Goal: Task Accomplishment & Management: Manage account settings

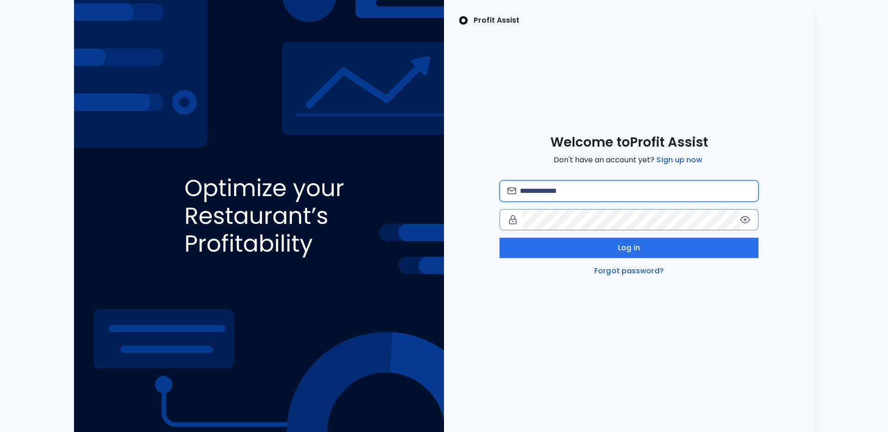
click at [593, 187] on input "email" at bounding box center [635, 191] width 231 height 20
click at [0, 432] on com-1password-button at bounding box center [0, 432] width 0 height 0
type input "**********"
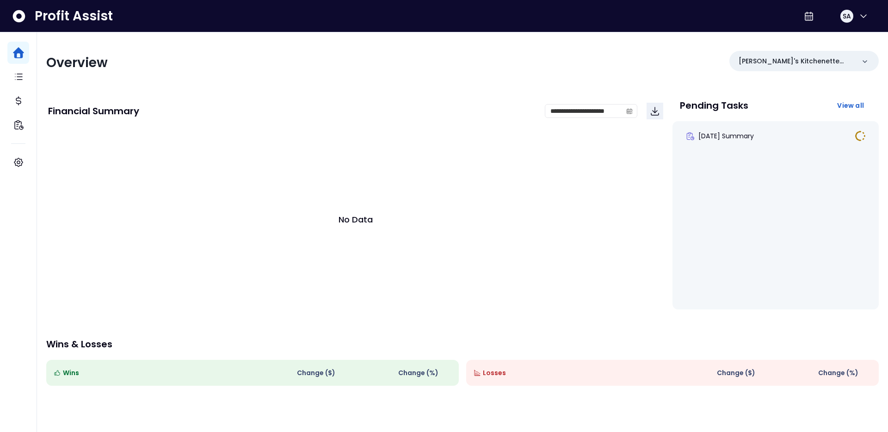
click at [519, 87] on div "**********" at bounding box center [462, 267] width 851 height 470
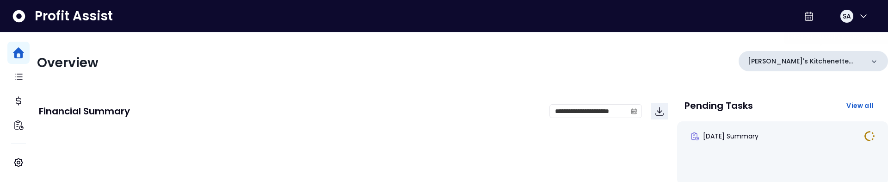
click at [824, 56] on div "[PERSON_NAME]'s Kitchenette QBO" at bounding box center [813, 61] width 149 height 20
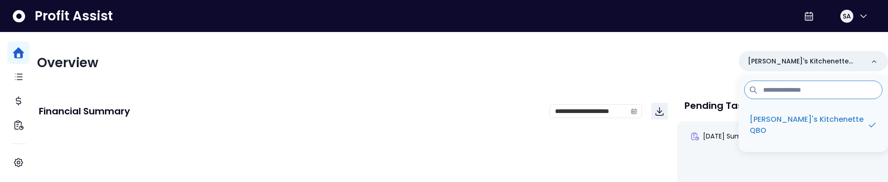
click at [730, 51] on div "Overview Kalei's Kitchenette QBO Kalei's Kitchenette QBO" at bounding box center [462, 63] width 851 height 24
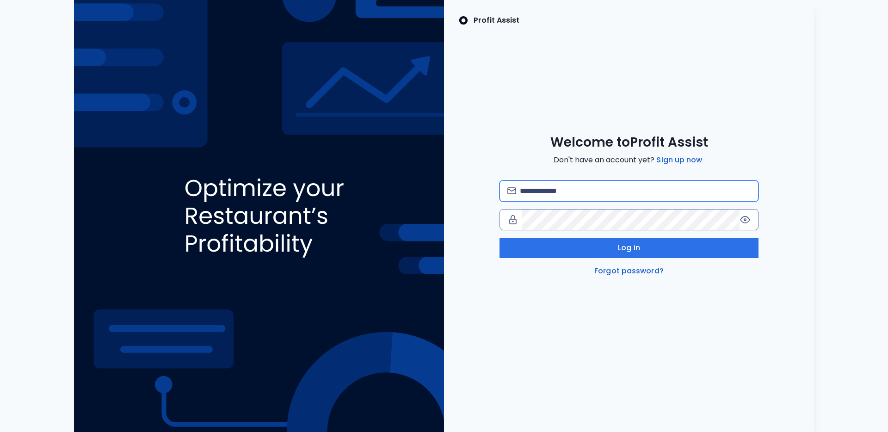
click at [548, 193] on input "email" at bounding box center [635, 191] width 231 height 20
type input "**********"
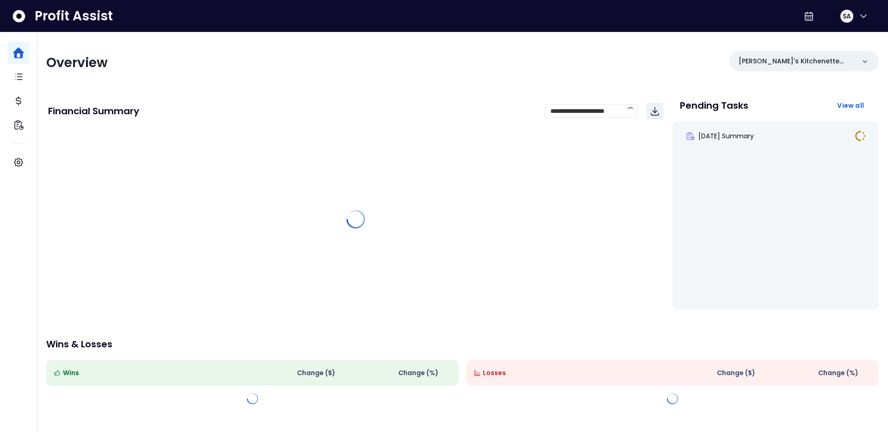
click at [594, 74] on div "Overview Kalei's Kitchenette QBO" at bounding box center [462, 63] width 833 height 24
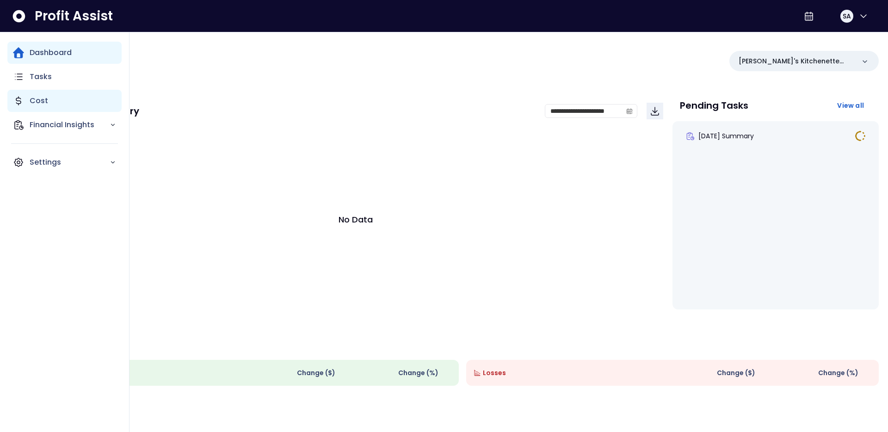
click at [21, 100] on icon "Main navigation" at bounding box center [18, 100] width 11 height 11
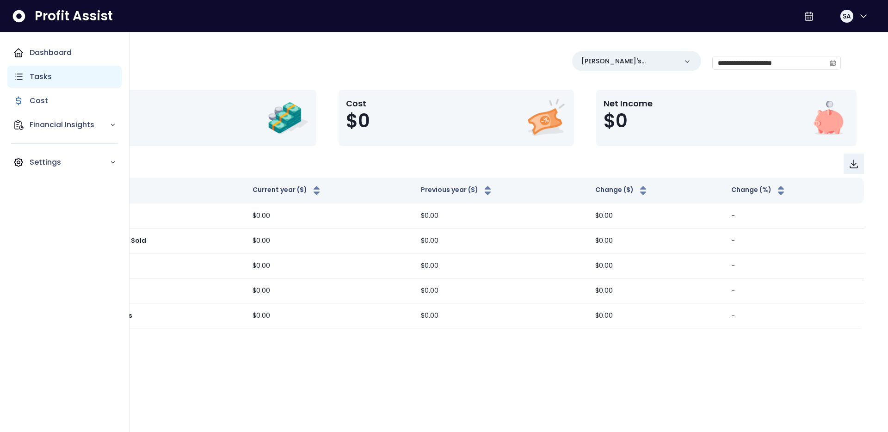
click at [32, 82] on p "Tasks" at bounding box center [41, 76] width 22 height 11
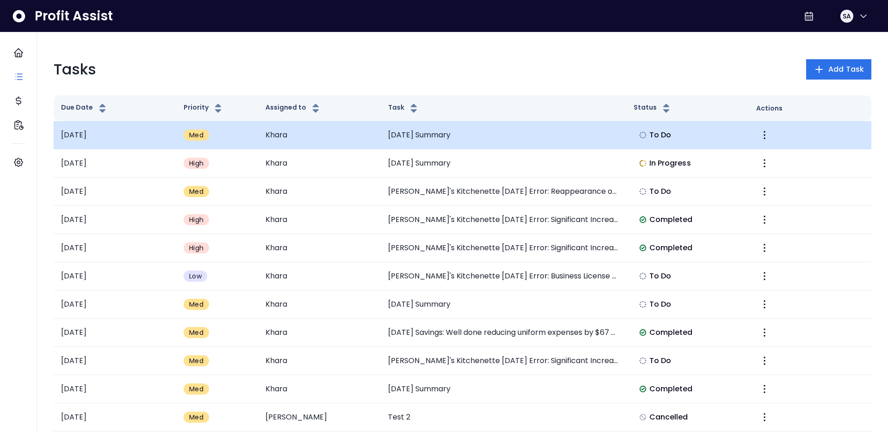
click at [374, 134] on td "Khara" at bounding box center [319, 135] width 123 height 28
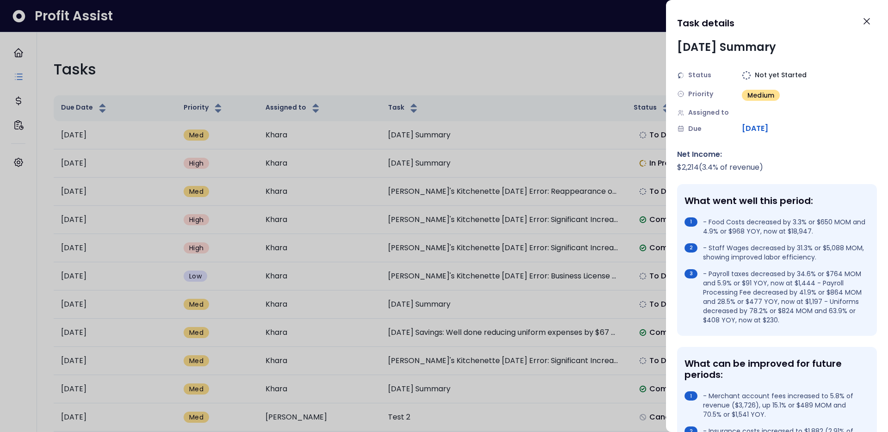
click at [289, 78] on div at bounding box center [444, 216] width 888 height 432
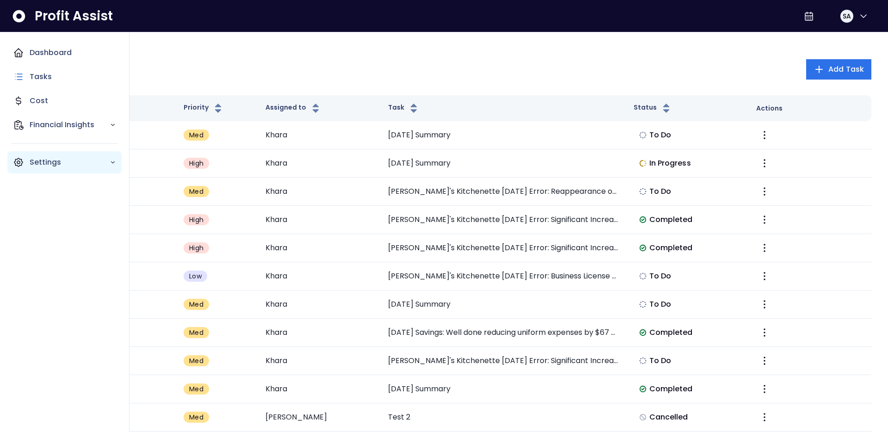
click at [22, 156] on div "Settings" at bounding box center [64, 162] width 114 height 22
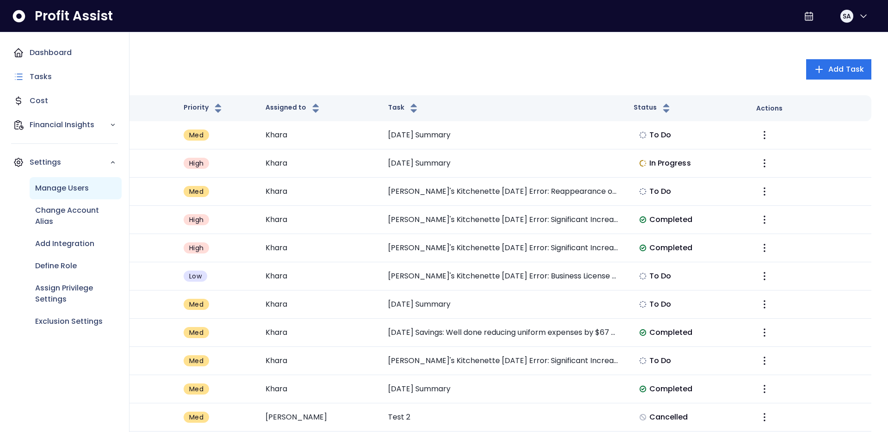
click at [59, 184] on p "Manage Users" at bounding box center [62, 188] width 54 height 11
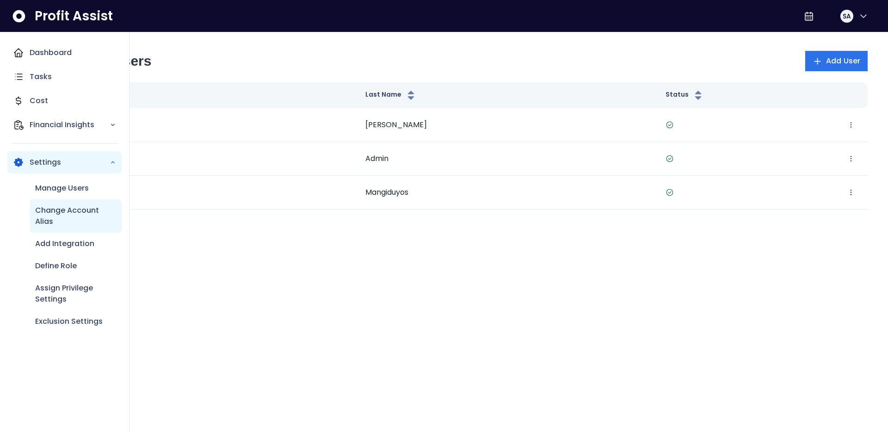
click at [71, 229] on div "Change Account Alias" at bounding box center [76, 215] width 92 height 33
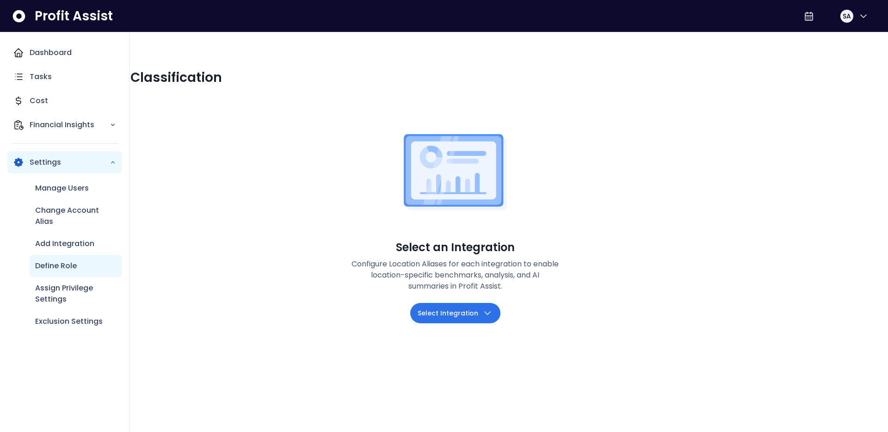
click at [67, 259] on div "Define Role" at bounding box center [76, 266] width 92 height 22
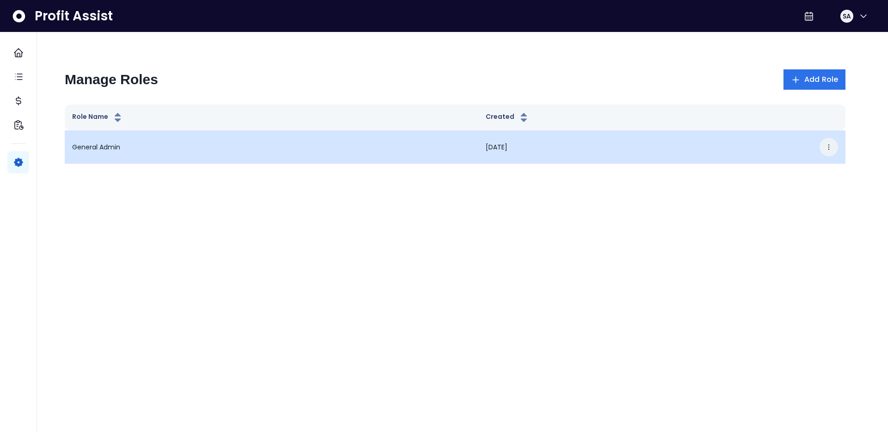
click at [835, 147] on button "button" at bounding box center [829, 147] width 19 height 19
click at [760, 173] on button "Edit" at bounding box center [786, 175] width 103 height 22
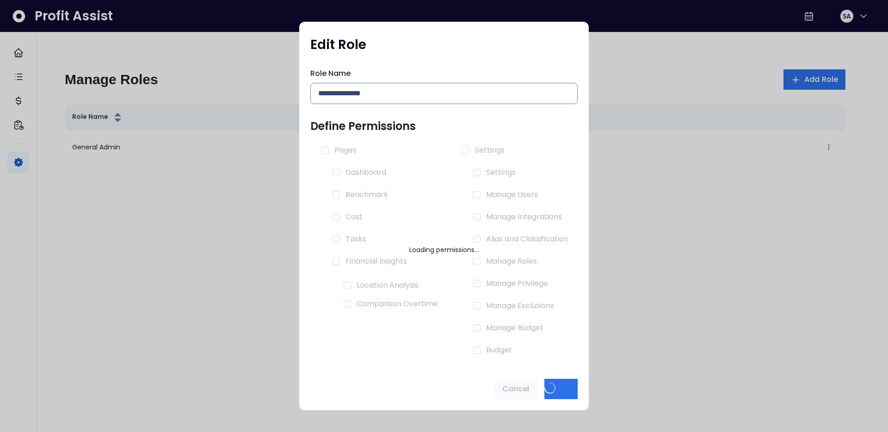
type input "**********"
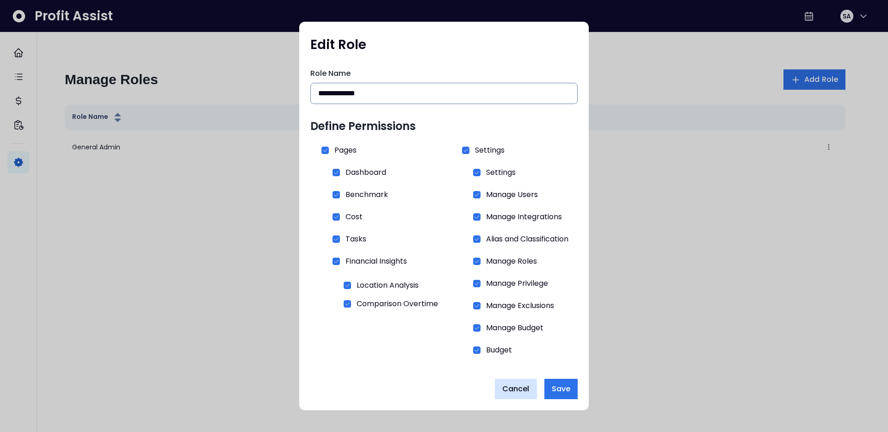
click at [513, 394] on span "Cancel" at bounding box center [515, 389] width 27 height 11
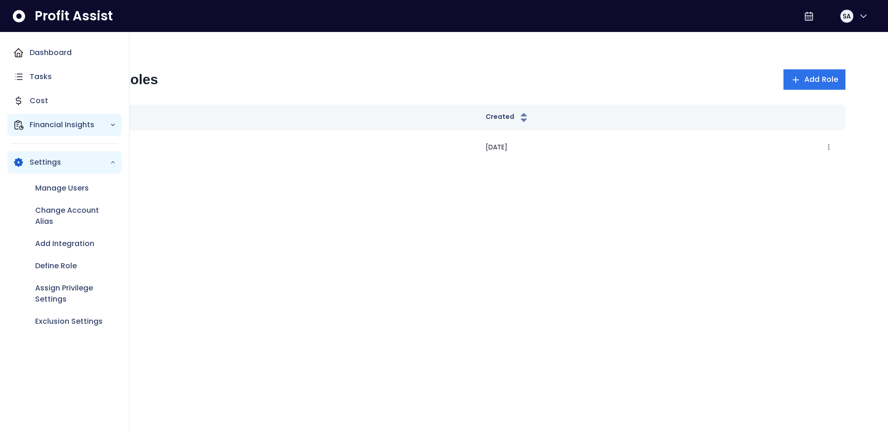
click at [31, 125] on p "Financial Insights" at bounding box center [70, 124] width 80 height 11
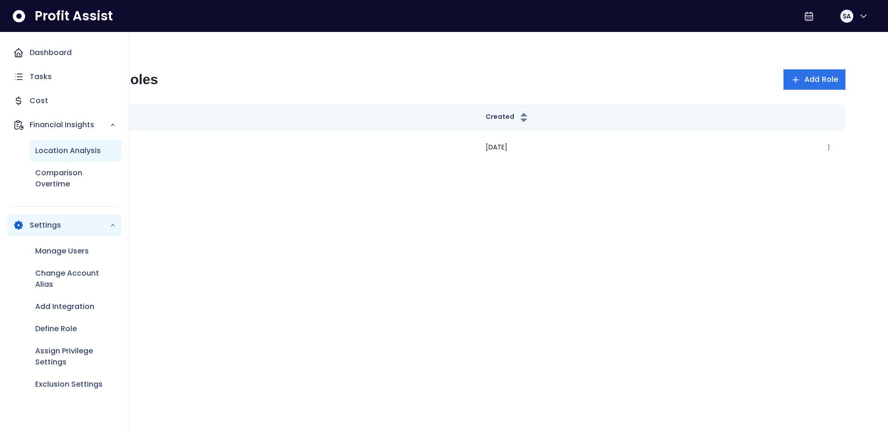
click at [45, 152] on p "Location Analysis" at bounding box center [68, 150] width 66 height 11
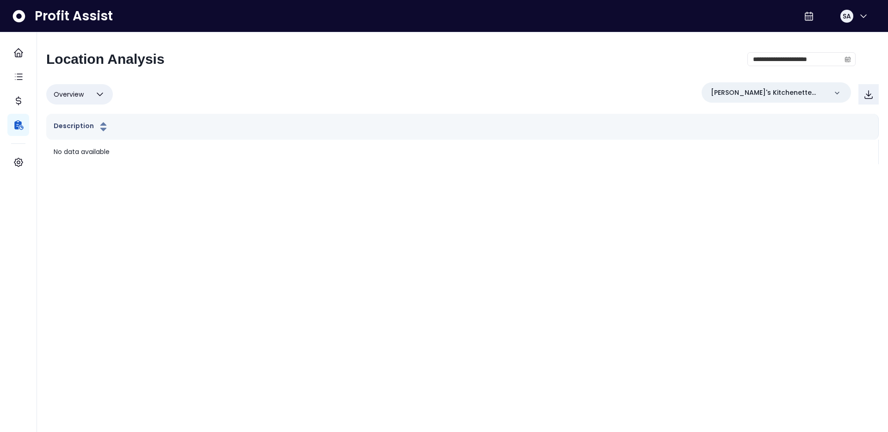
click at [76, 95] on span "Overview" at bounding box center [69, 94] width 30 height 11
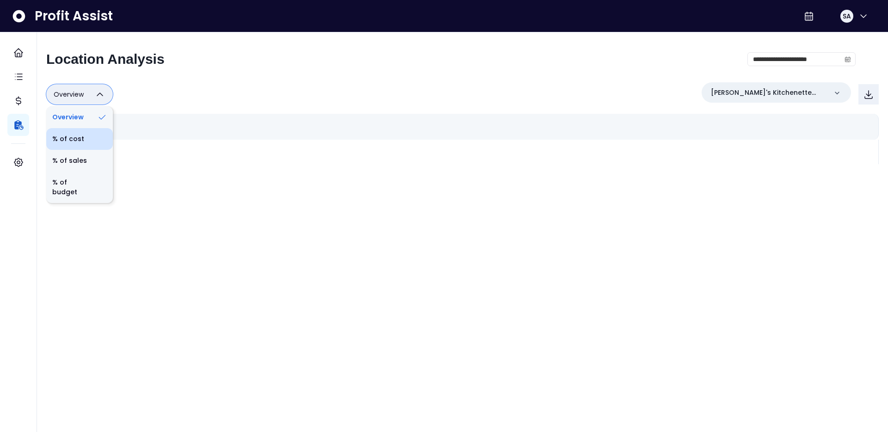
click at [73, 138] on li "% of cost" at bounding box center [79, 139] width 67 height 22
type input "********"
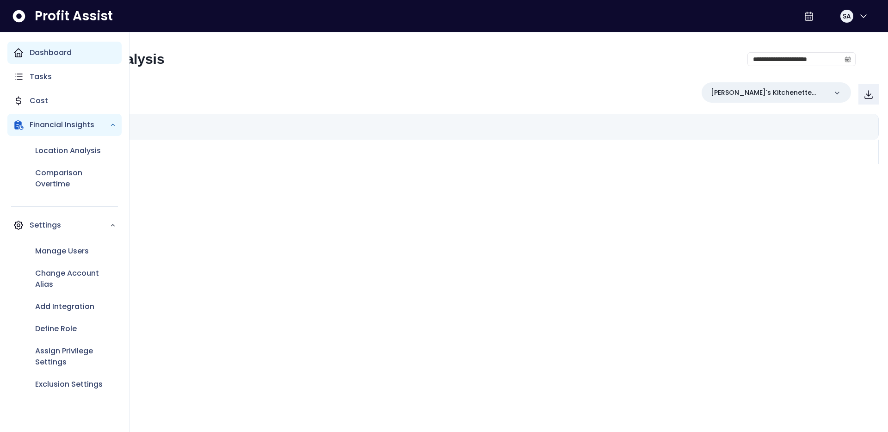
click at [26, 45] on div "Dashboard" at bounding box center [64, 53] width 114 height 22
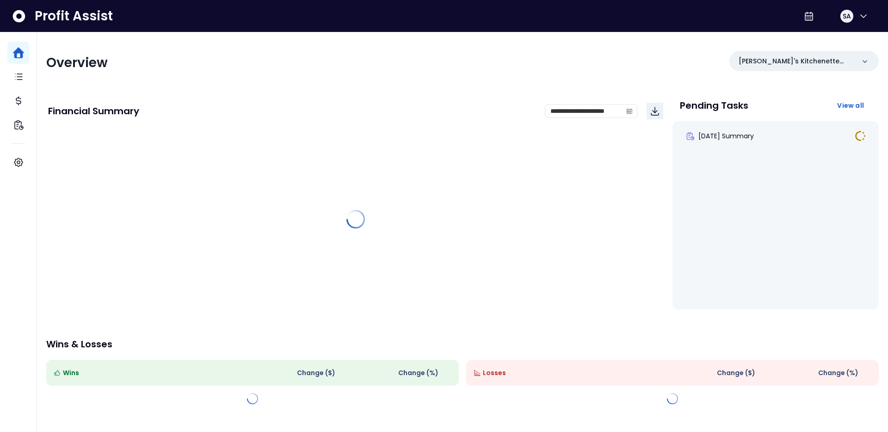
click at [212, 68] on div "Overview" at bounding box center [251, 63] width 411 height 17
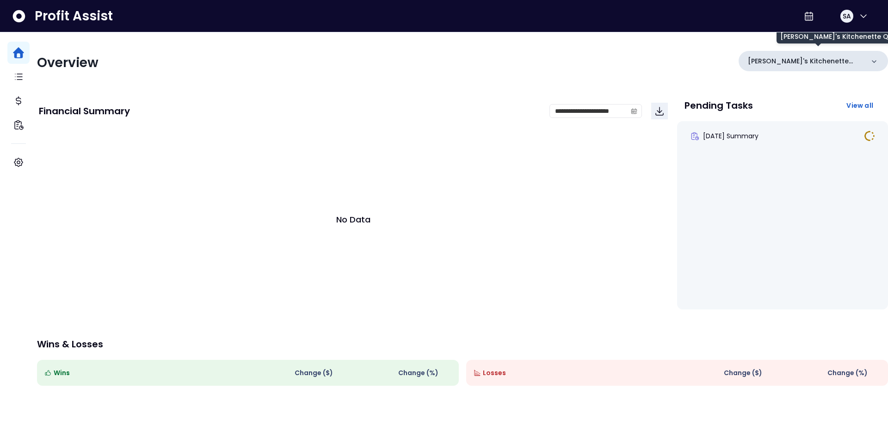
click at [844, 65] on p "[PERSON_NAME]'s Kitchenette QBO" at bounding box center [806, 61] width 116 height 10
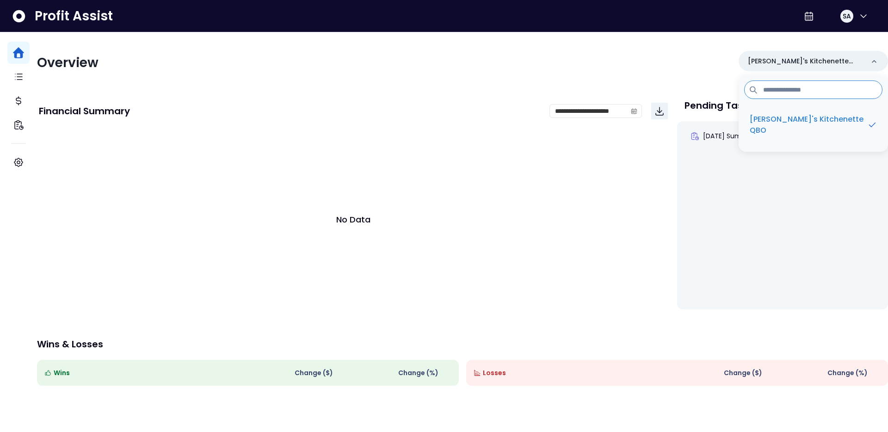
click at [125, 59] on div "Overview" at bounding box center [247, 63] width 420 height 17
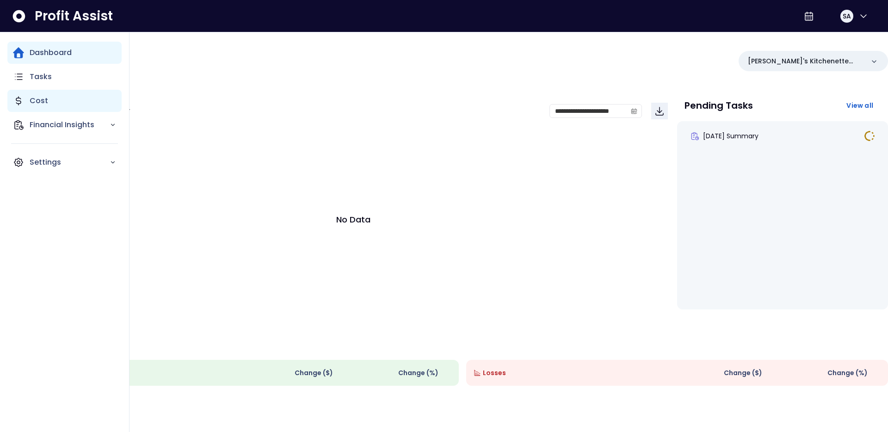
click at [21, 91] on div "Cost" at bounding box center [64, 101] width 114 height 22
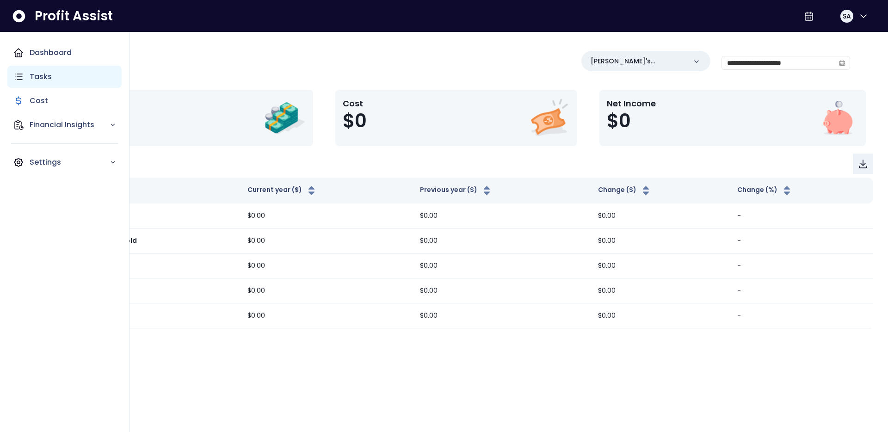
click at [37, 74] on p "Tasks" at bounding box center [41, 76] width 22 height 11
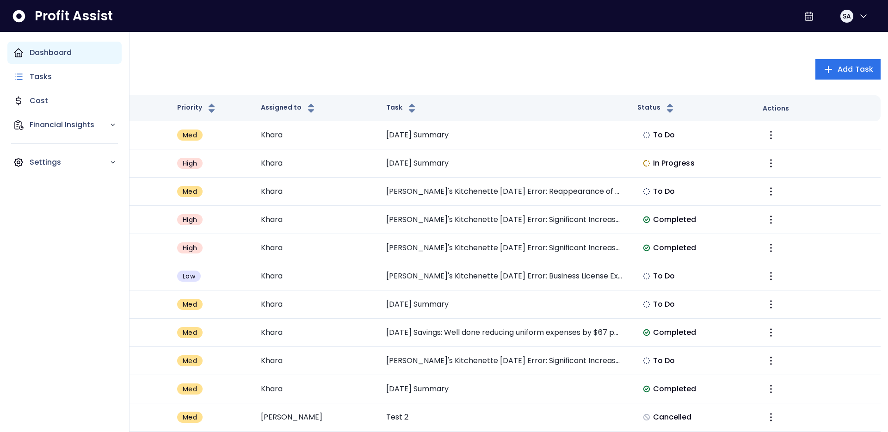
click at [20, 53] on icon "Main navigation" at bounding box center [18, 53] width 8 height 8
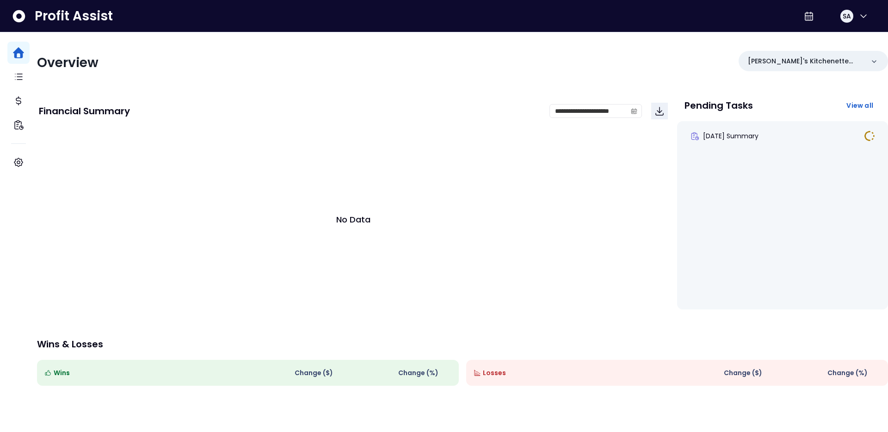
click at [285, 93] on div "**********" at bounding box center [353, 203] width 633 height 220
click at [324, 89] on div "**********" at bounding box center [462, 262] width 851 height 461
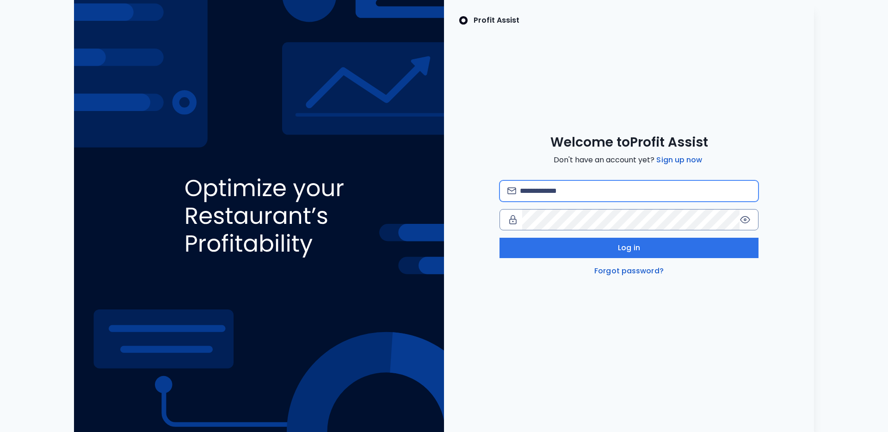
click at [717, 193] on input "email" at bounding box center [635, 191] width 231 height 20
type input "**********"
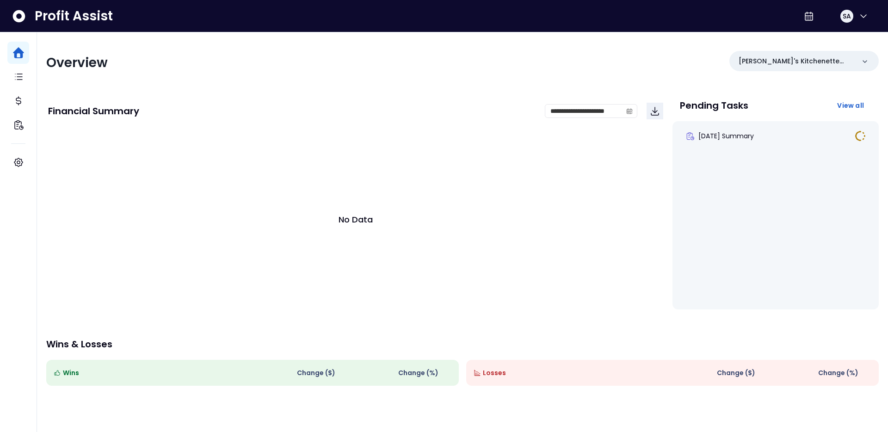
click at [713, 31] on div "Profit Assist SA" at bounding box center [444, 16] width 888 height 32
click at [861, 19] on icon "button" at bounding box center [863, 16] width 11 height 11
click at [693, 36] on div "**********" at bounding box center [462, 267] width 851 height 470
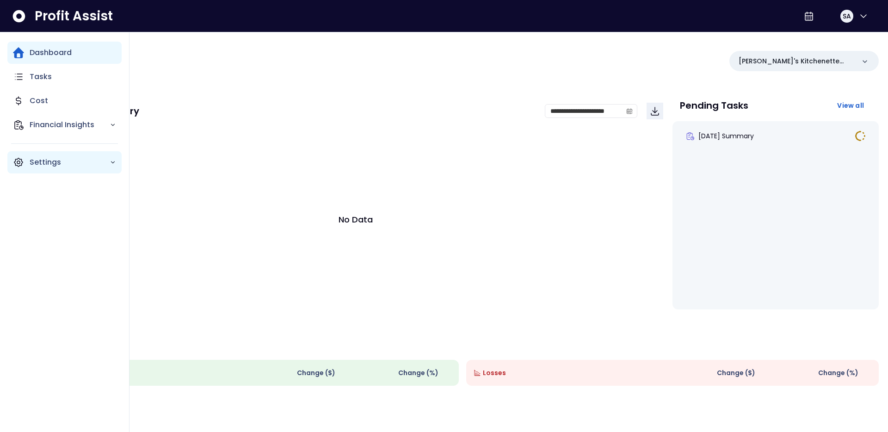
click at [33, 159] on p "Settings" at bounding box center [70, 162] width 80 height 11
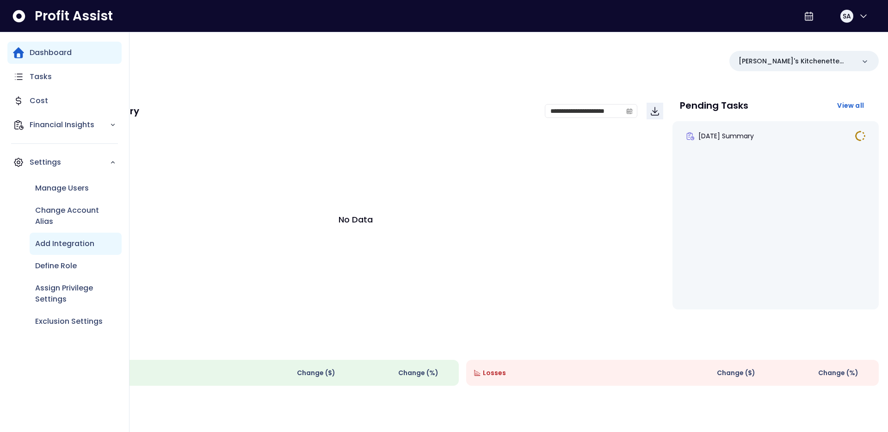
click at [52, 235] on div "Add Integration" at bounding box center [76, 244] width 92 height 22
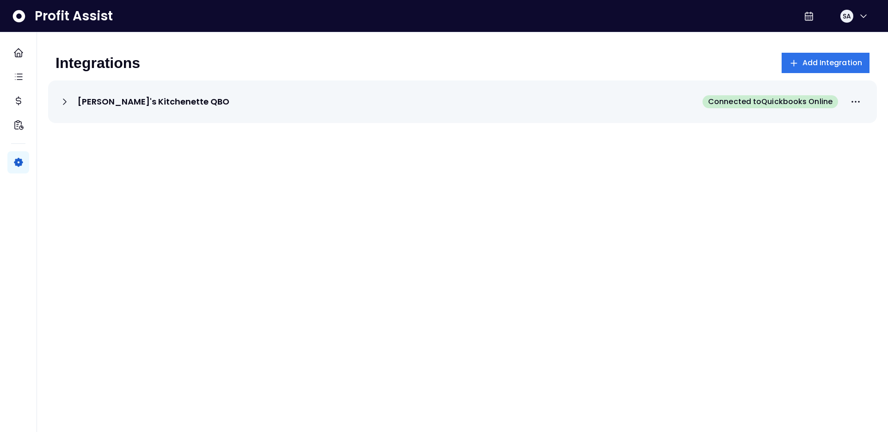
click at [378, 93] on div "Kalei's Kitchenette QBO Connected to Quickbooks Online" at bounding box center [462, 102] width 807 height 20
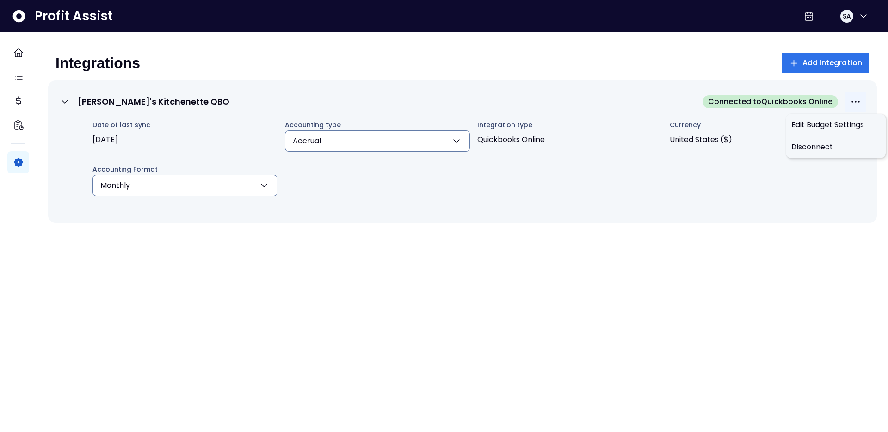
click at [857, 101] on icon "More options" at bounding box center [855, 101] width 11 height 11
click at [641, 39] on div "Integrations Add Integration Kalei's Kitchenette QBO Connected to Quickbooks On…" at bounding box center [462, 208] width 851 height 352
click at [634, 42] on div "Integrations Add Integration Kalei's Kitchenette QBO Connected to Quickbooks On…" at bounding box center [462, 208] width 851 height 352
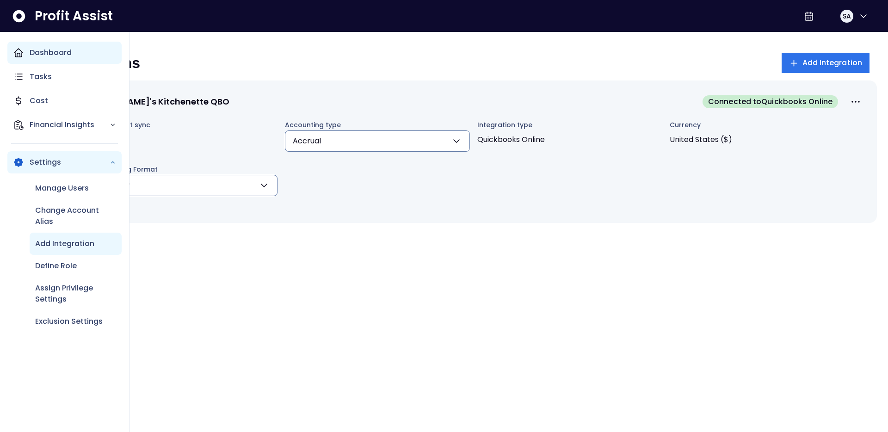
click at [54, 55] on p "Dashboard" at bounding box center [51, 52] width 42 height 11
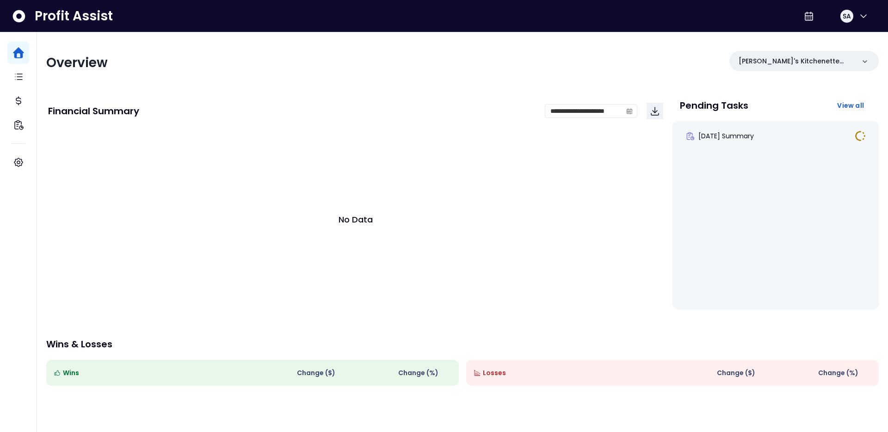
click at [178, 25] on div "Profit Assist SA" at bounding box center [444, 16] width 888 height 32
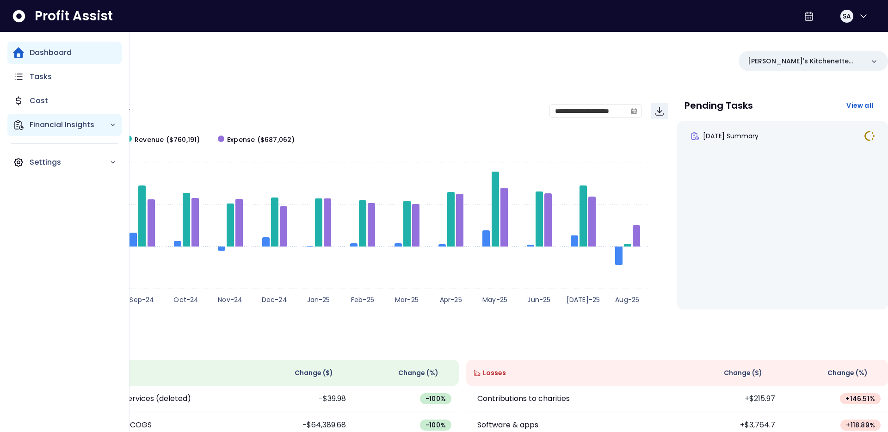
click at [51, 121] on p "Financial Insights" at bounding box center [70, 124] width 80 height 11
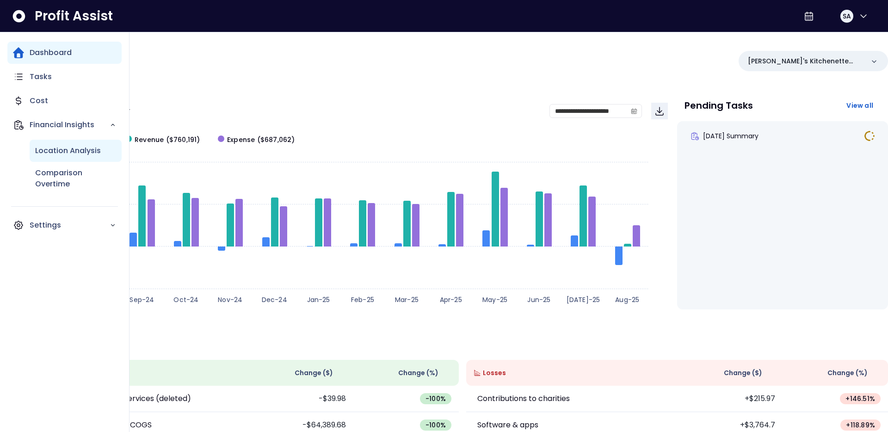
click at [61, 151] on p "Location Analysis" at bounding box center [68, 150] width 66 height 11
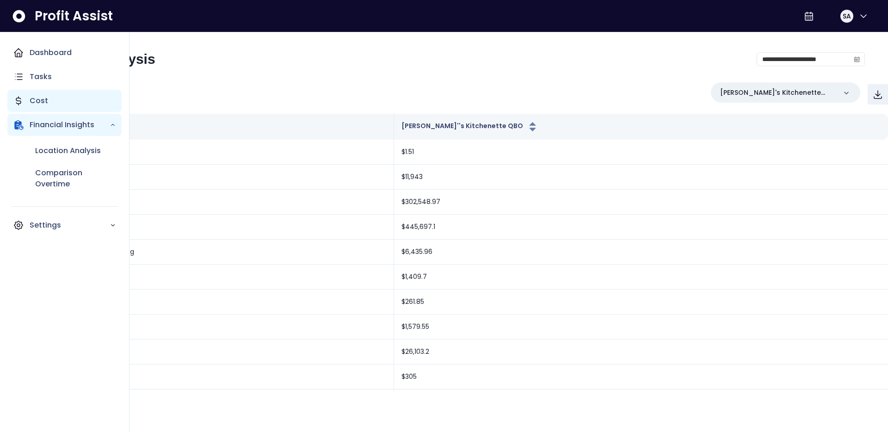
click at [62, 96] on div "Cost" at bounding box center [64, 101] width 114 height 22
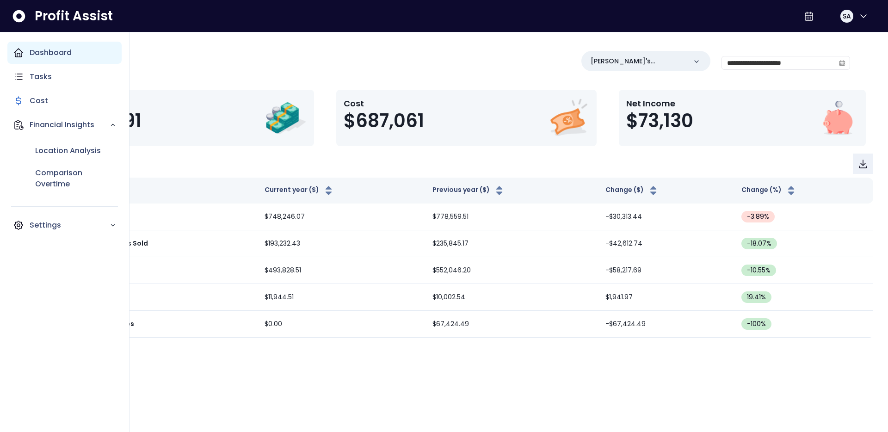
click at [34, 54] on p "Dashboard" at bounding box center [51, 52] width 42 height 11
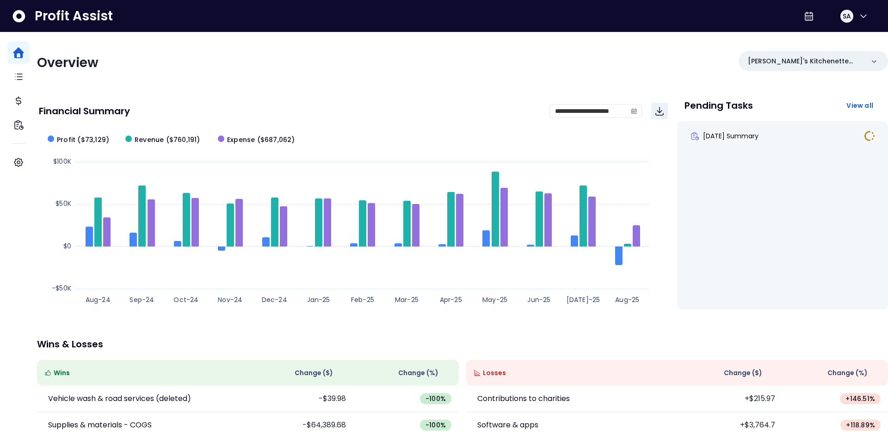
click at [177, 60] on div "Overview" at bounding box center [247, 63] width 420 height 17
